Goal: Register for event/course

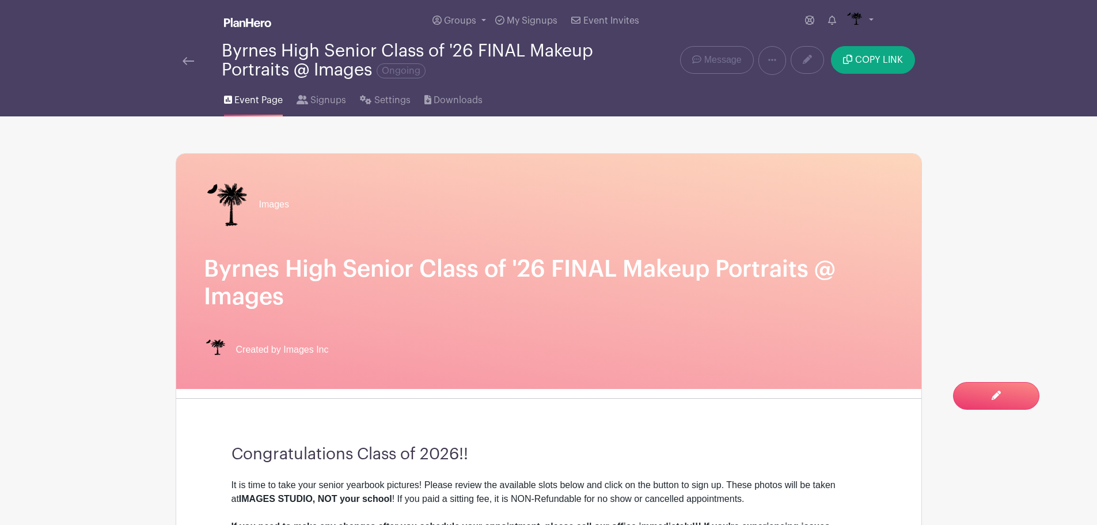
click at [184, 64] on img at bounding box center [189, 61] width 12 height 8
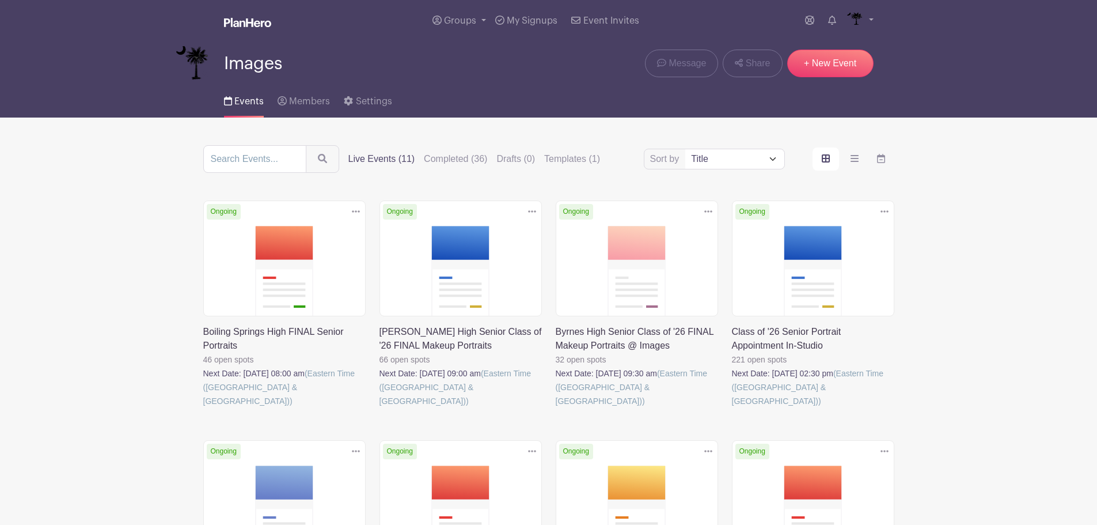
click at [379, 408] on link at bounding box center [379, 408] width 0 height 0
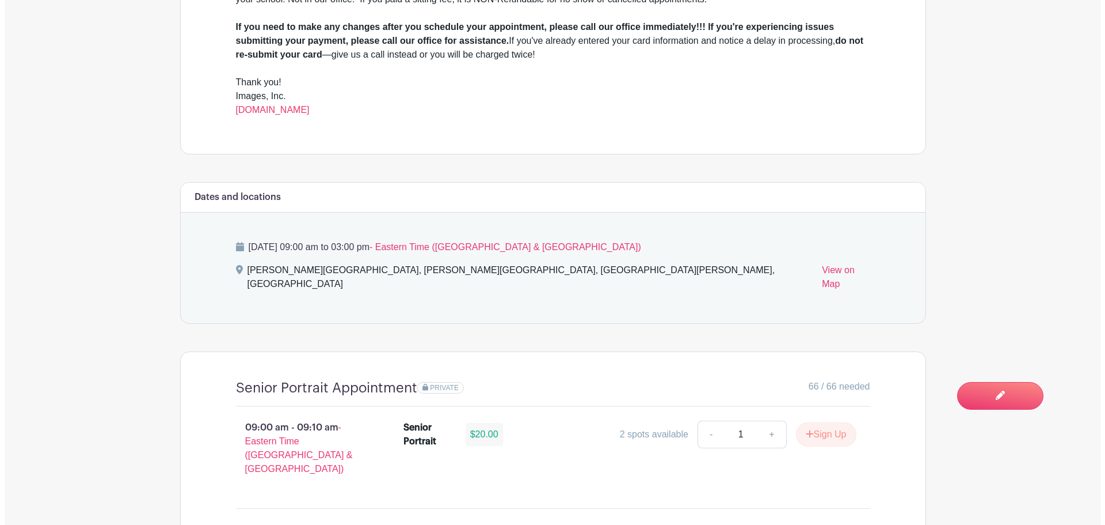
scroll to position [518, 0]
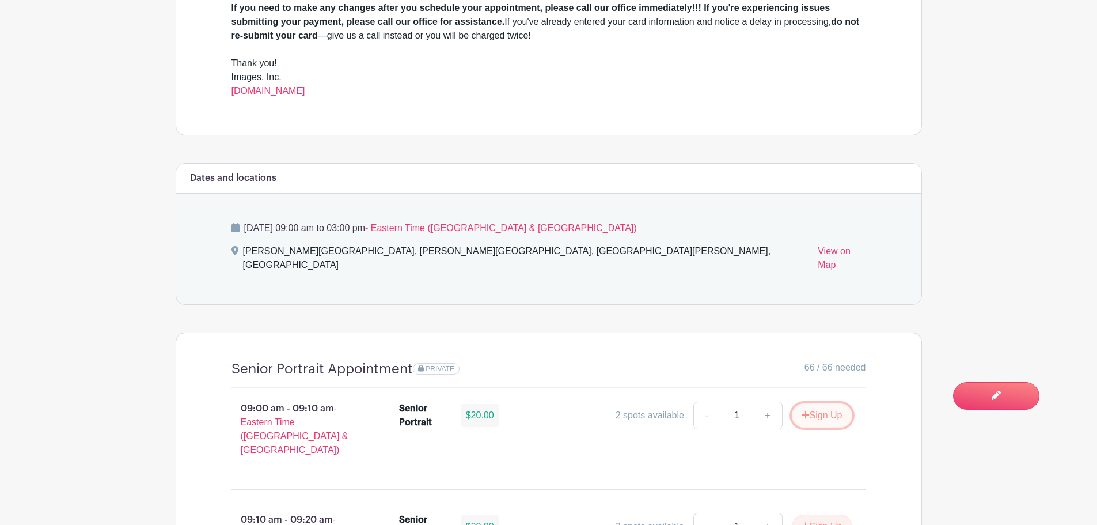
click at [820, 403] on button "Sign Up" at bounding box center [822, 415] width 60 height 24
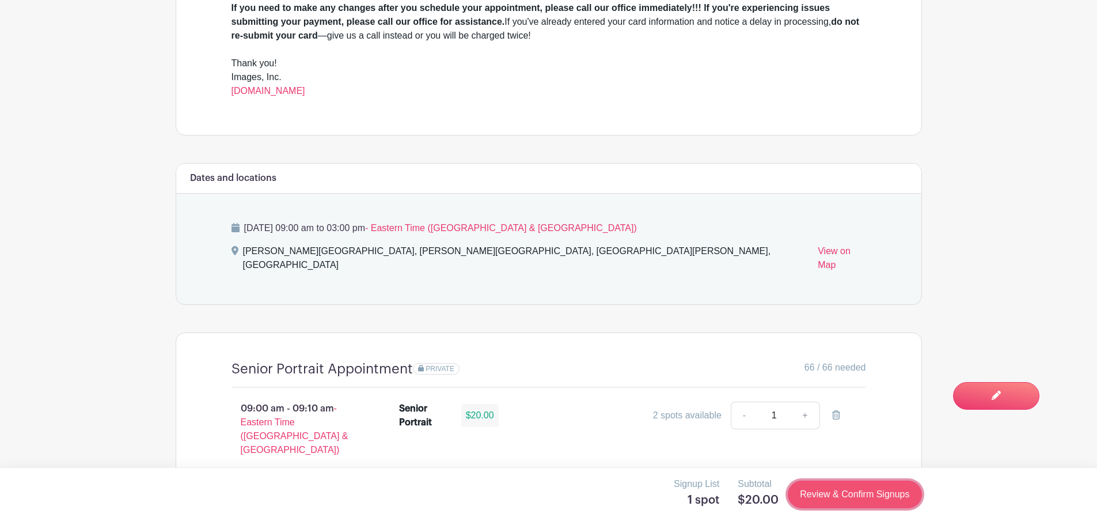
click at [838, 489] on link "Review & Confirm Signups" at bounding box center [855, 494] width 134 height 28
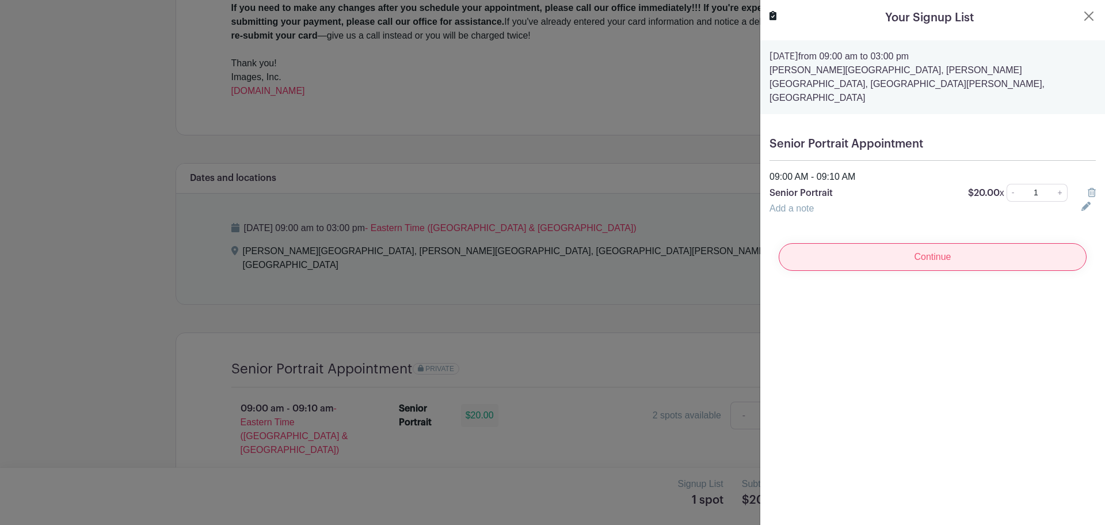
click at [928, 248] on input "Continue" at bounding box center [933, 257] width 308 height 28
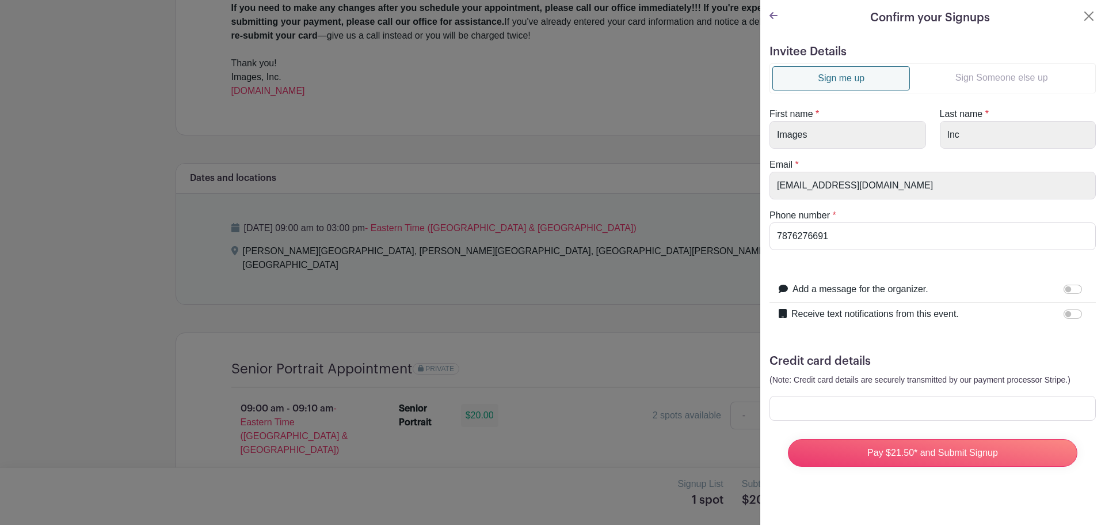
click at [1006, 82] on link "Sign Someone else up" at bounding box center [1001, 77] width 183 height 23
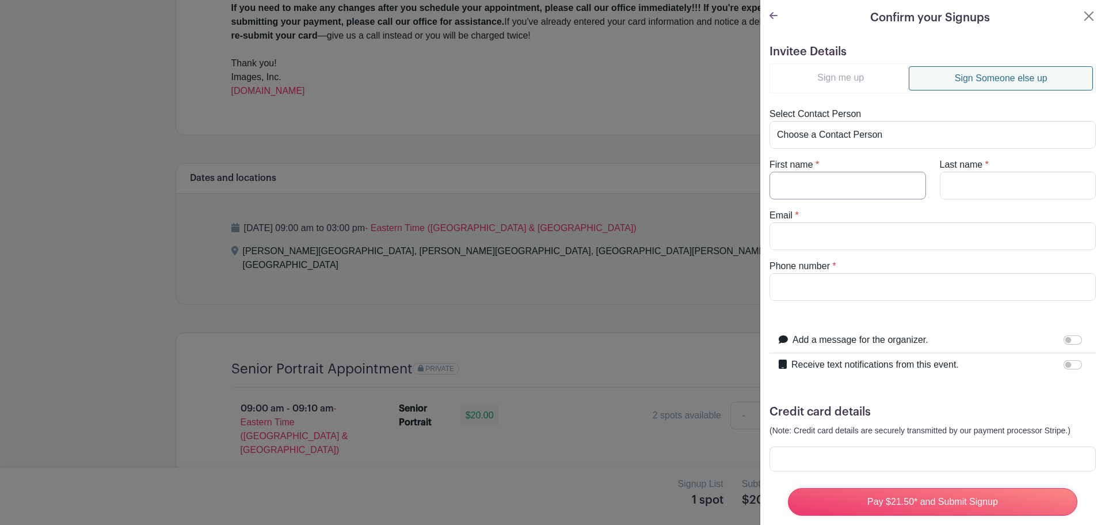
click at [843, 189] on input "First name" at bounding box center [848, 186] width 157 height 28
type input "Deneisha"
type input "McDowell"
type input "ishamcdowell@gmail.com"
drag, startPoint x: 872, startPoint y: 287, endPoint x: 743, endPoint y: 291, distance: 128.5
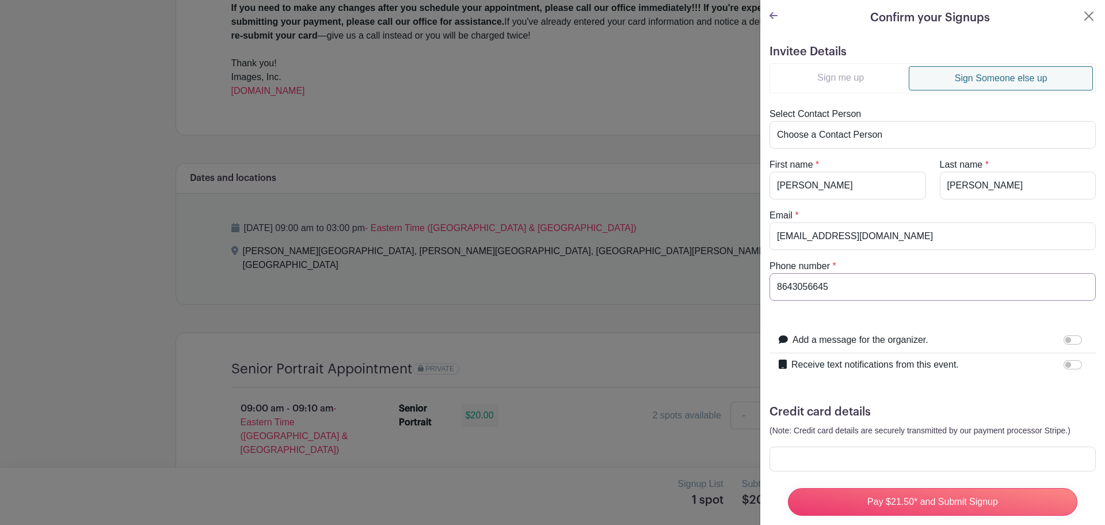
type input "8643056645"
click at [1064, 360] on input "Receive text notifications from this event." at bounding box center [1073, 364] width 18 height 9
checkbox input "true"
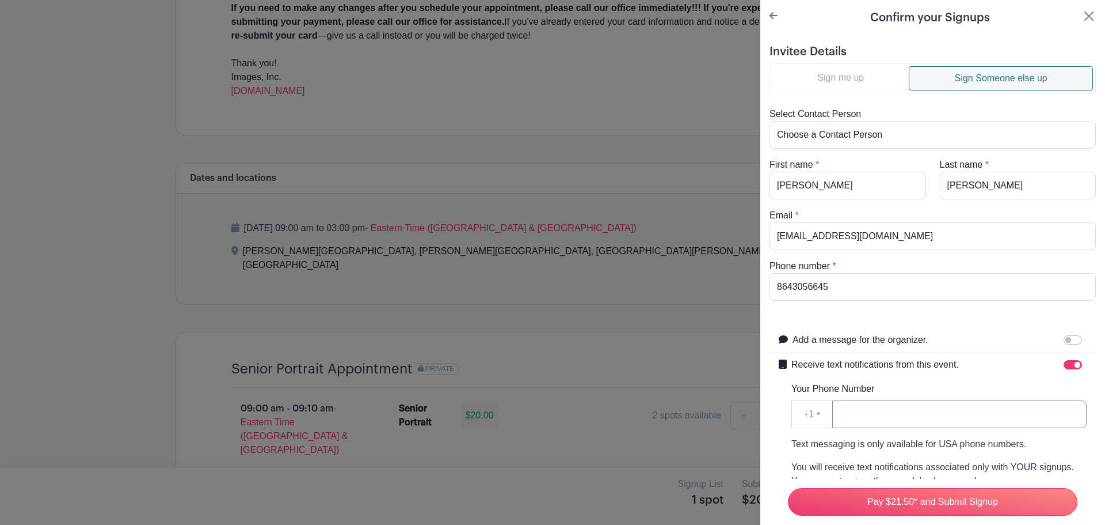
paste input "8643056645"
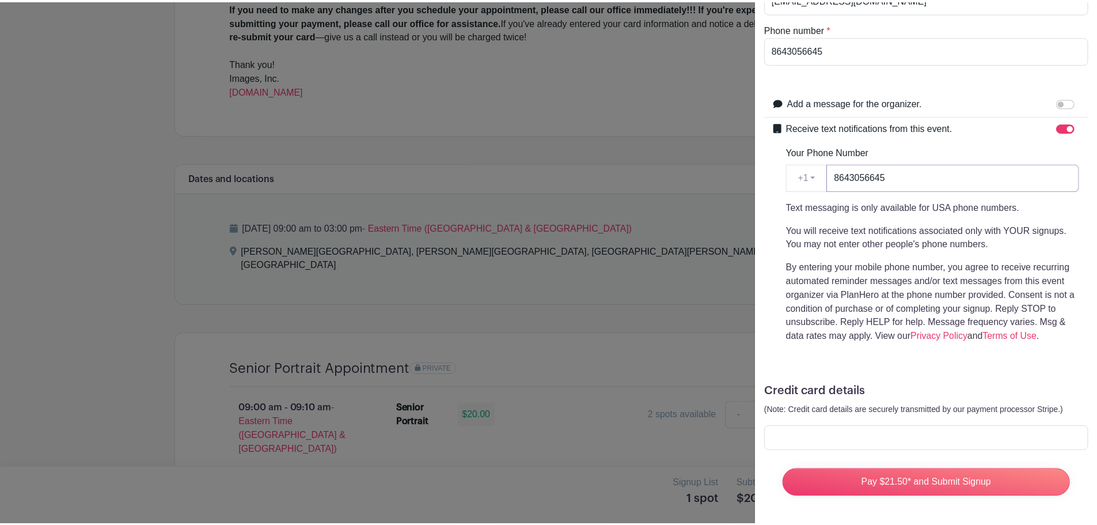
scroll to position [245, 0]
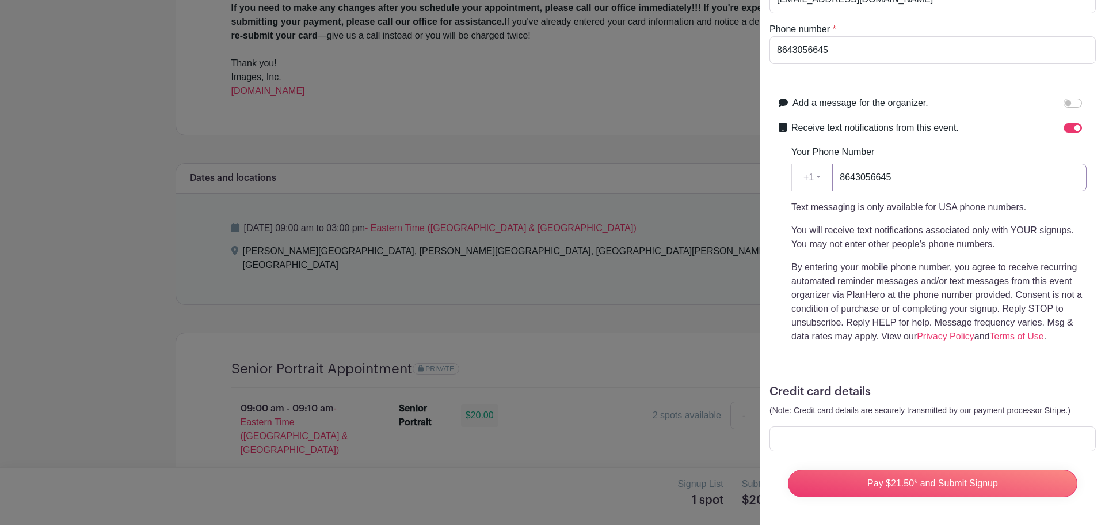
type input "8643056645"
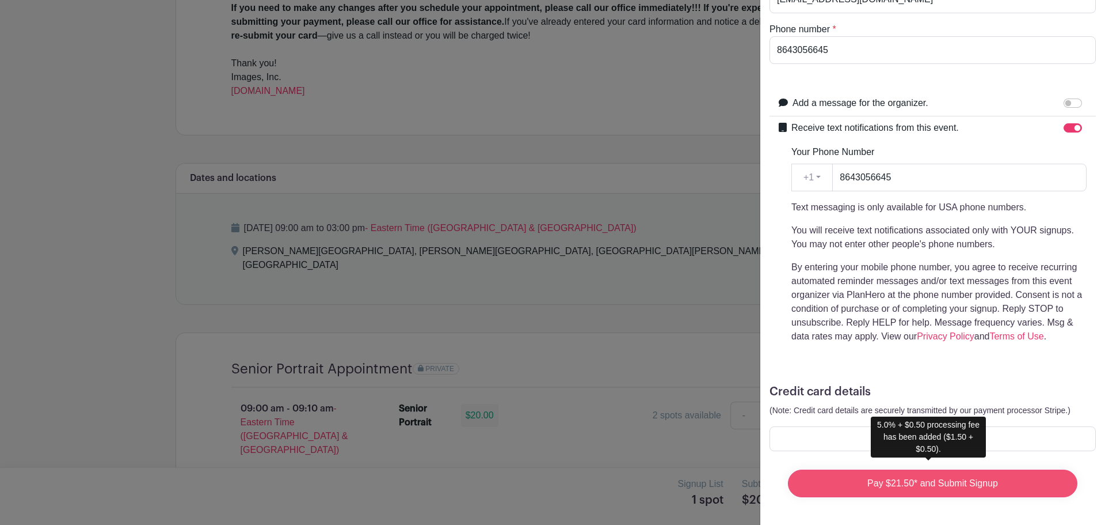
click at [861, 470] on input "Pay $21.50* and Submit Signup" at bounding box center [933, 483] width 290 height 28
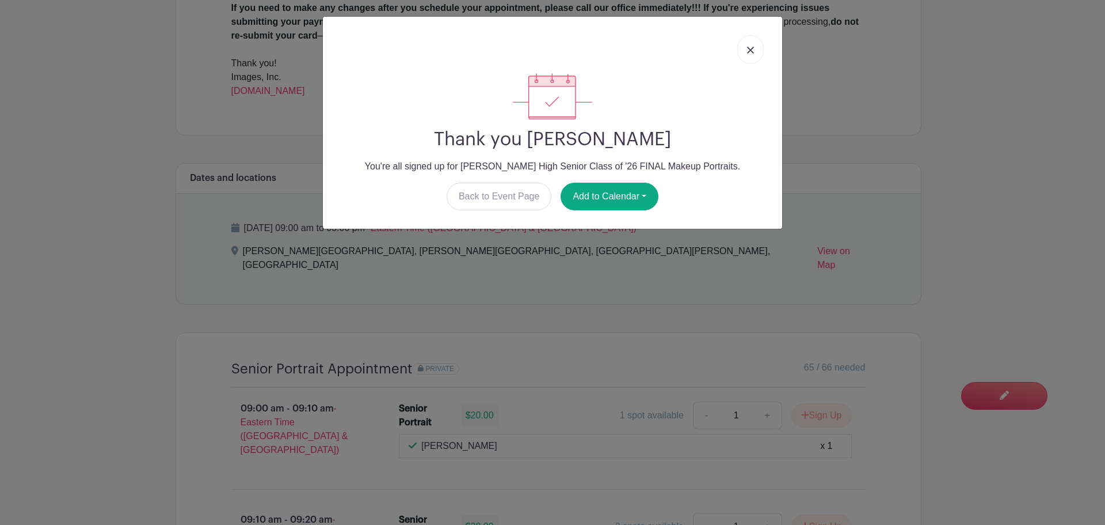
click at [753, 48] on img at bounding box center [750, 50] width 7 height 7
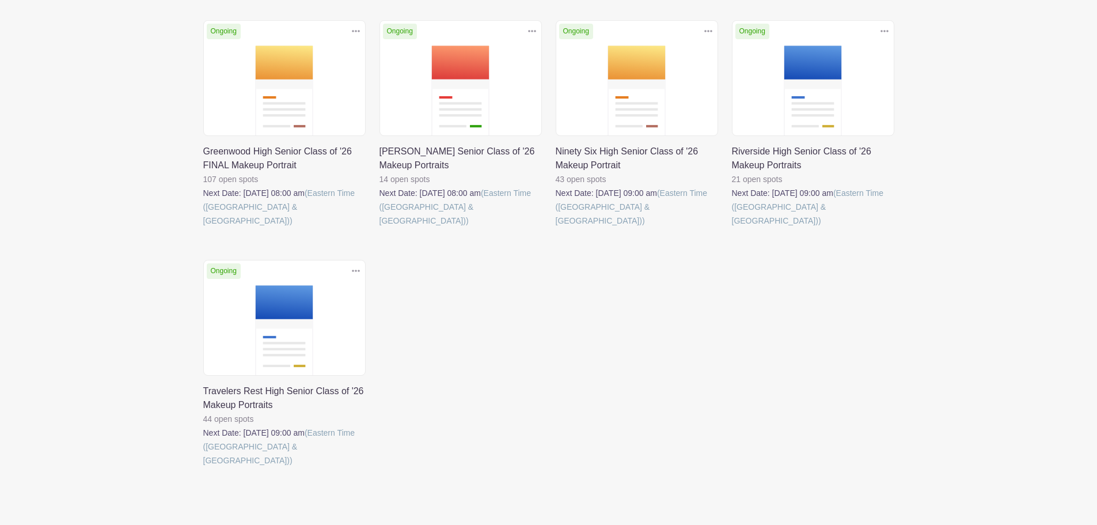
scroll to position [425, 0]
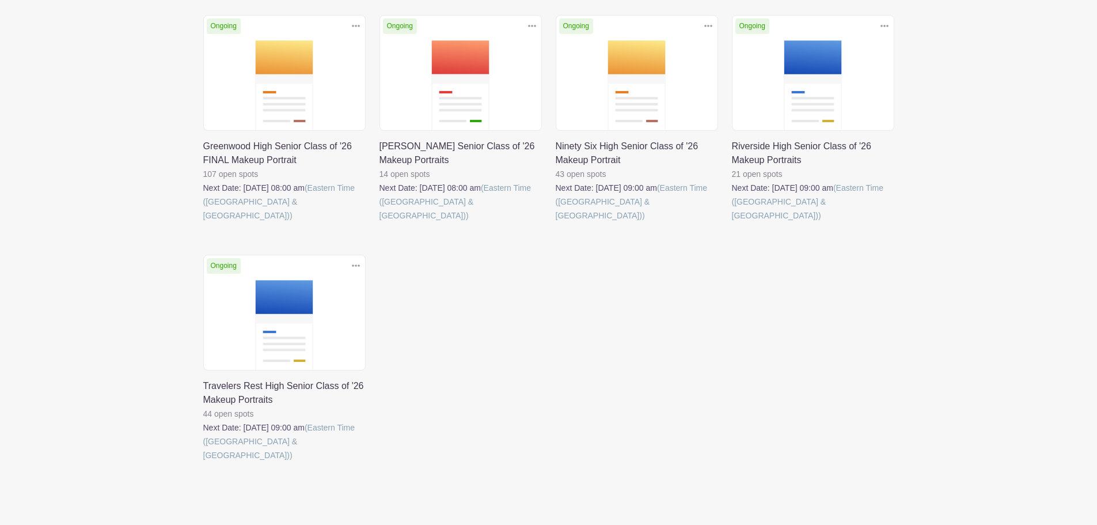
click at [203, 462] on link at bounding box center [203, 462] width 0 height 0
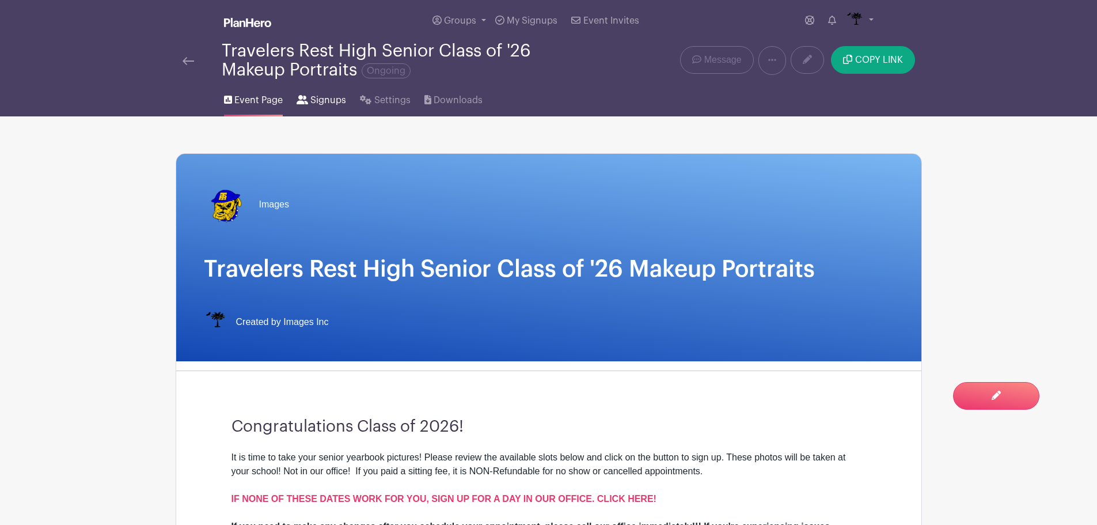
click at [297, 103] on icon at bounding box center [303, 99] width 12 height 9
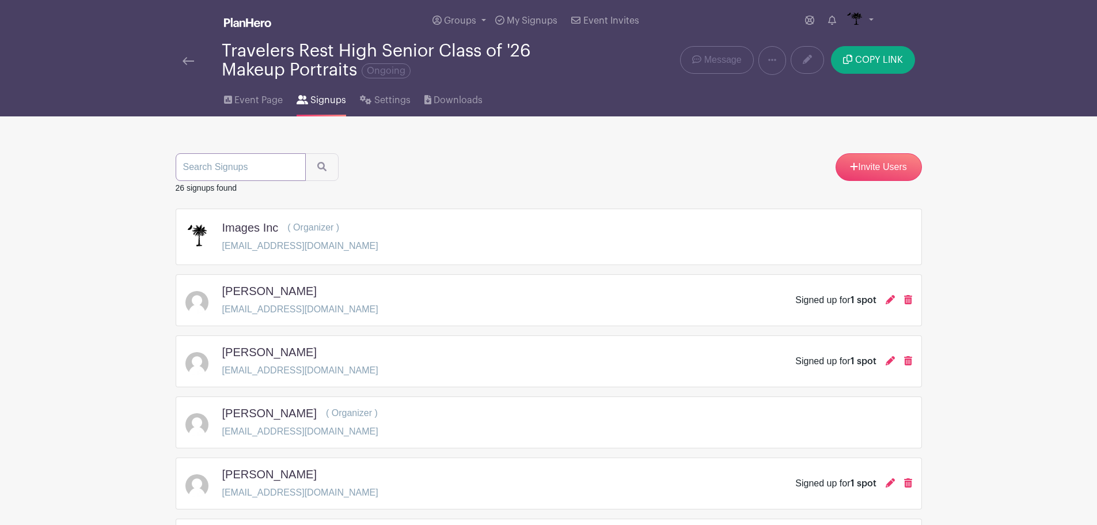
click at [262, 174] on input "search" at bounding box center [241, 167] width 130 height 28
type input "jacko"
click at [313, 169] on button "submit" at bounding box center [321, 167] width 33 height 28
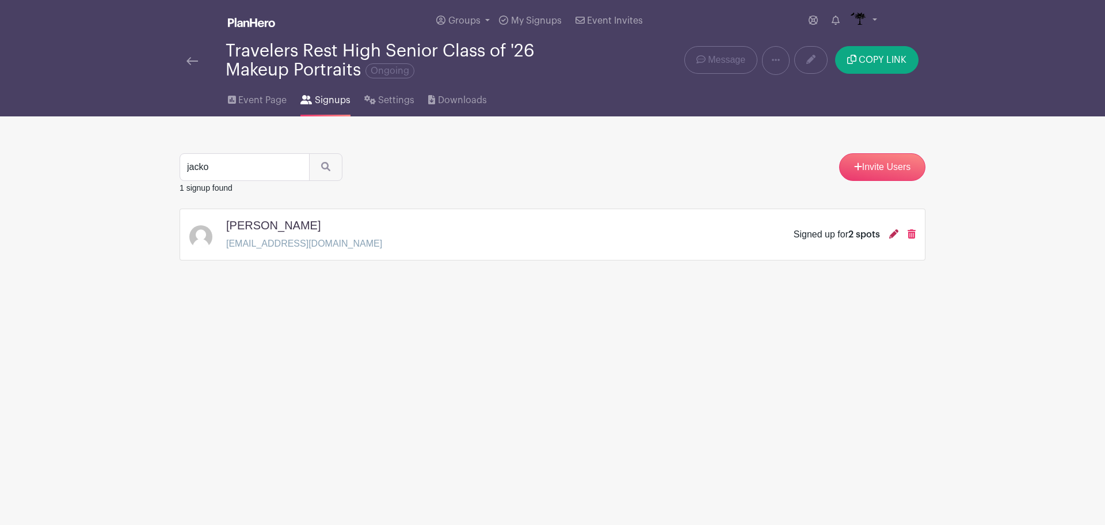
click at [891, 238] on icon at bounding box center [894, 233] width 9 height 9
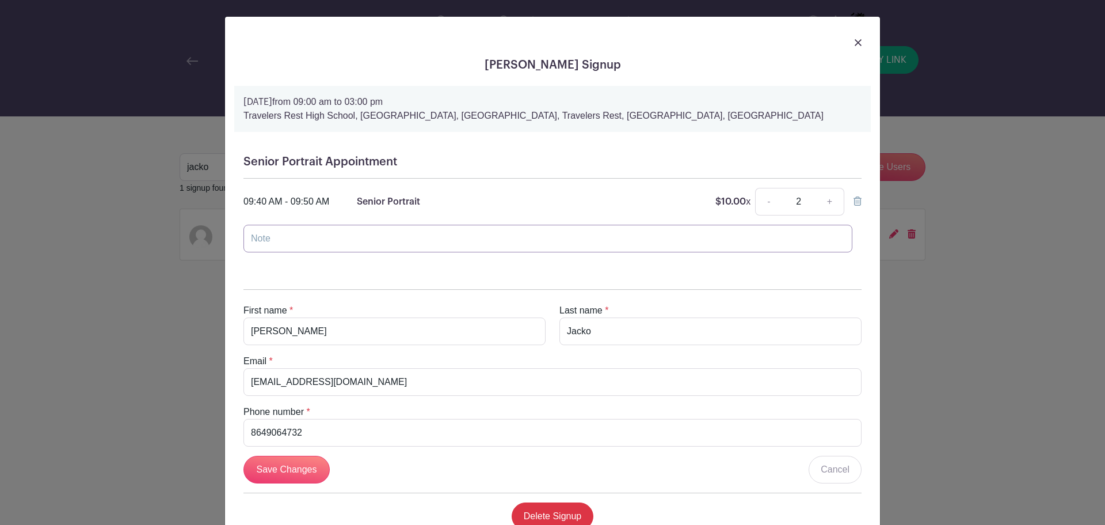
click at [382, 246] on input "text" at bounding box center [548, 239] width 609 height 28
type input "[PERSON_NAME] and [PERSON_NAME]"
click at [271, 471] on input "Save Changes" at bounding box center [287, 469] width 86 height 28
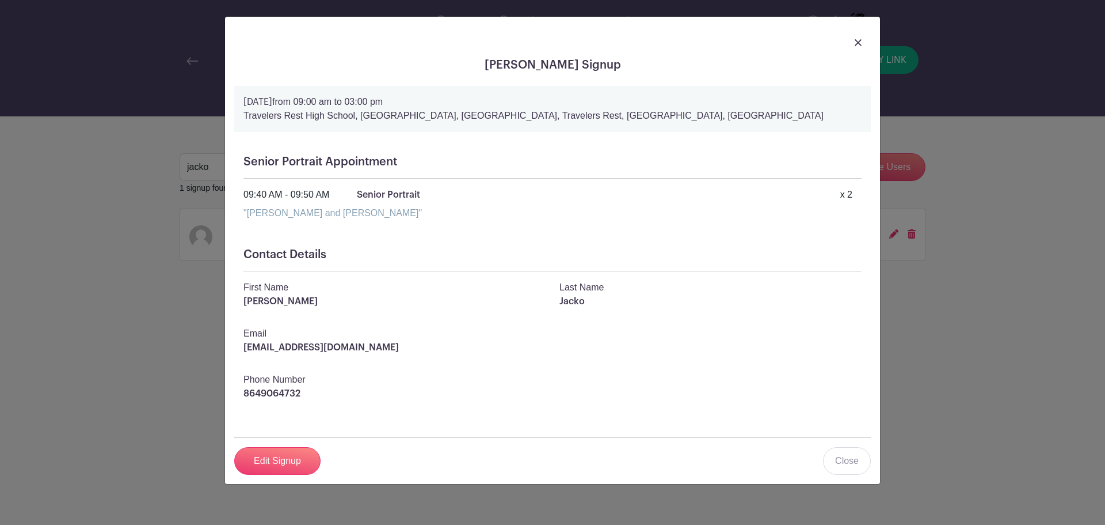
click at [861, 41] on img at bounding box center [858, 42] width 7 height 7
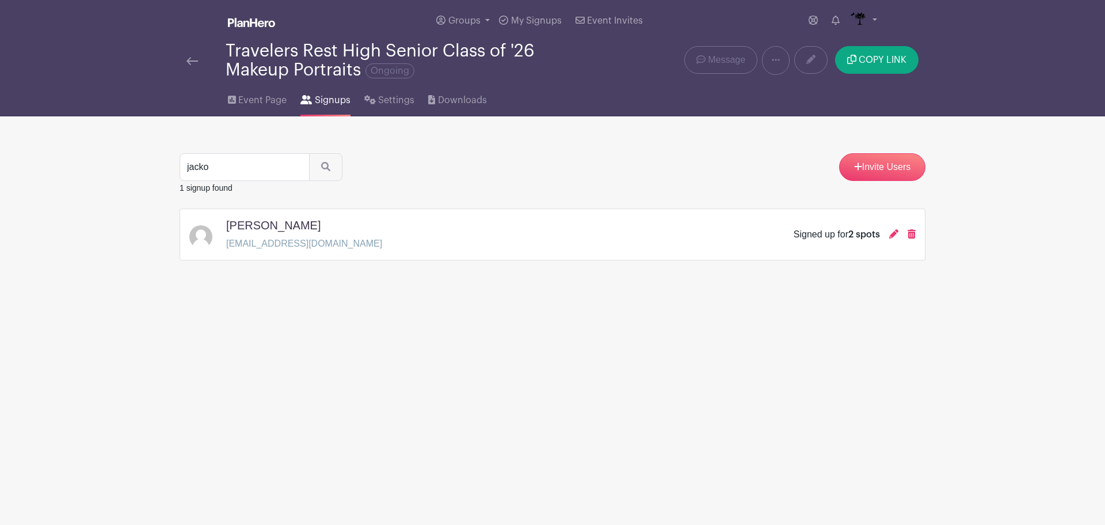
click at [191, 59] on img at bounding box center [193, 61] width 12 height 8
